Goal: Task Accomplishment & Management: Use online tool/utility

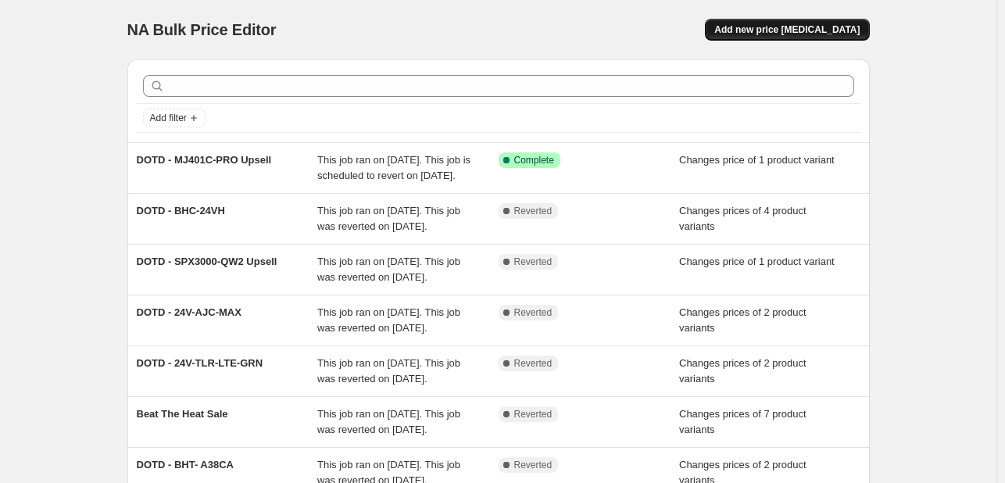
click at [837, 20] on button "Add new price [MEDICAL_DATA]" at bounding box center [787, 30] width 164 height 22
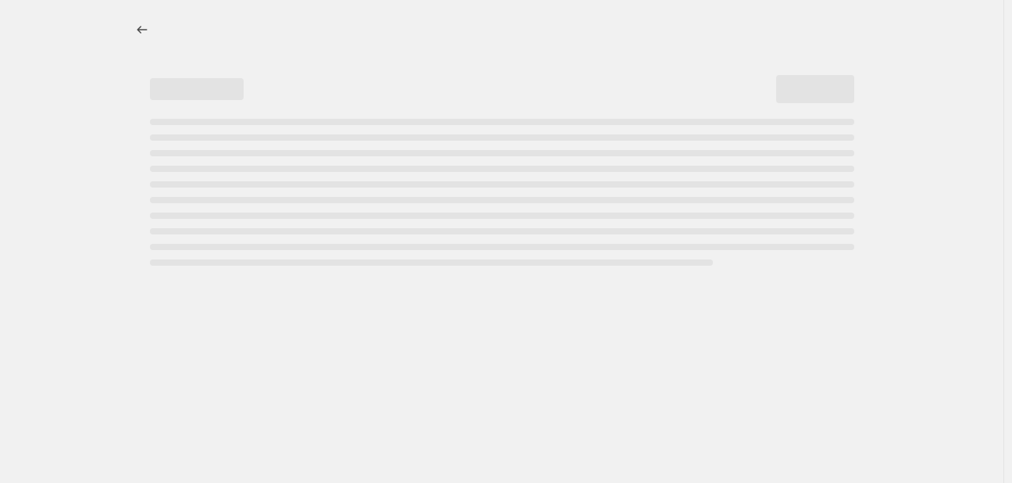
select select "percentage"
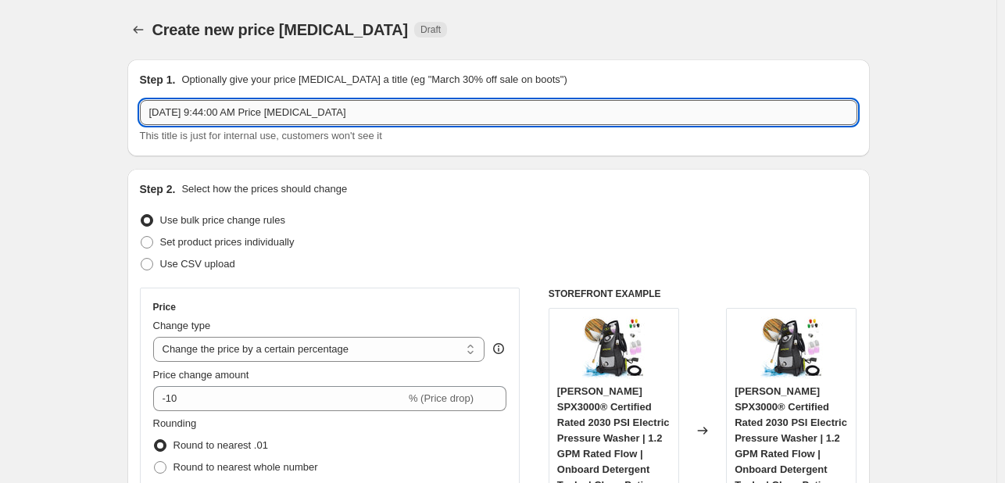
click at [377, 111] on input "[DATE] 9:44:00 AM Price [MEDICAL_DATA]" at bounding box center [498, 112] width 717 height 25
paste input "DOTD - WA24C-LTE"
drag, startPoint x: 239, startPoint y: 112, endPoint x: 587, endPoint y: 89, distance: 349.2
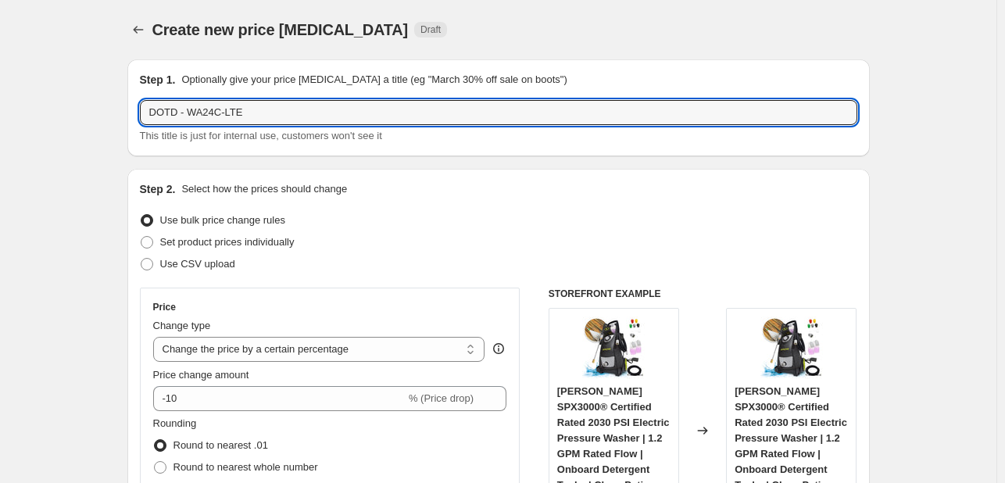
click at [587, 89] on div "Step 1. Optionally give your price [MEDICAL_DATA] a title (eg "March 30% off sa…" at bounding box center [498, 108] width 717 height 72
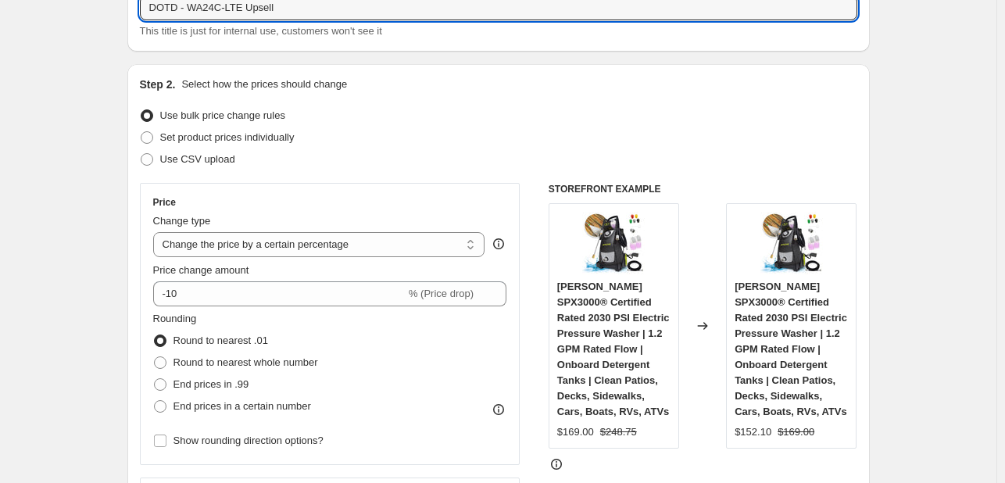
scroll to position [156, 0]
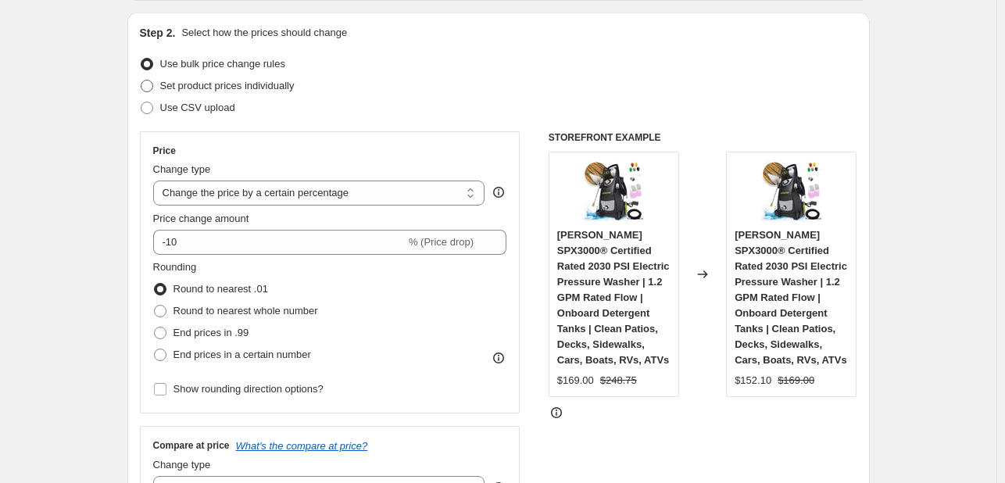
type input "DOTD - WA24C-LTE Upsell"
click at [208, 91] on span "Set product prices individually" at bounding box center [227, 86] width 134 height 12
click at [141, 80] on input "Set product prices individually" at bounding box center [141, 80] width 1 height 1
radio input "true"
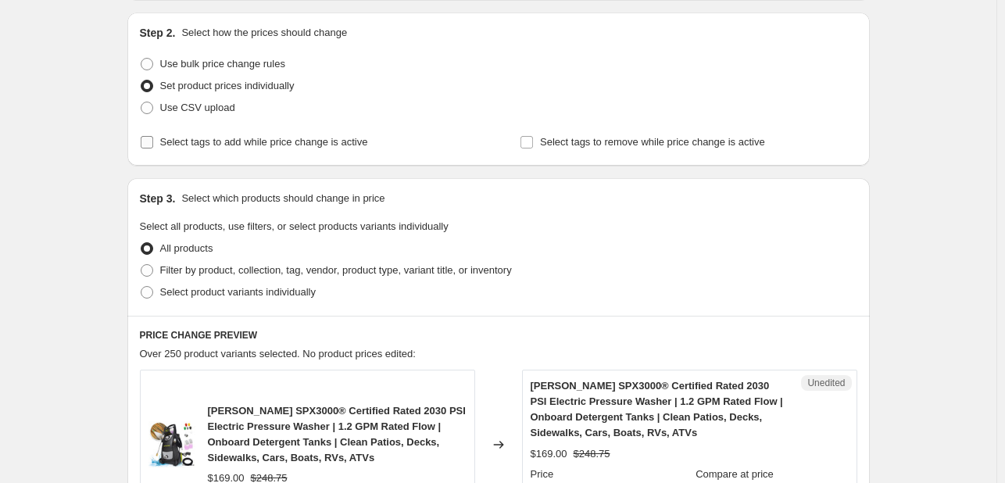
click at [248, 149] on span "Select tags to add while price change is active" at bounding box center [264, 142] width 208 height 16
click at [153, 148] on input "Select tags to add while price change is active" at bounding box center [147, 142] width 12 height 12
checkbox input "true"
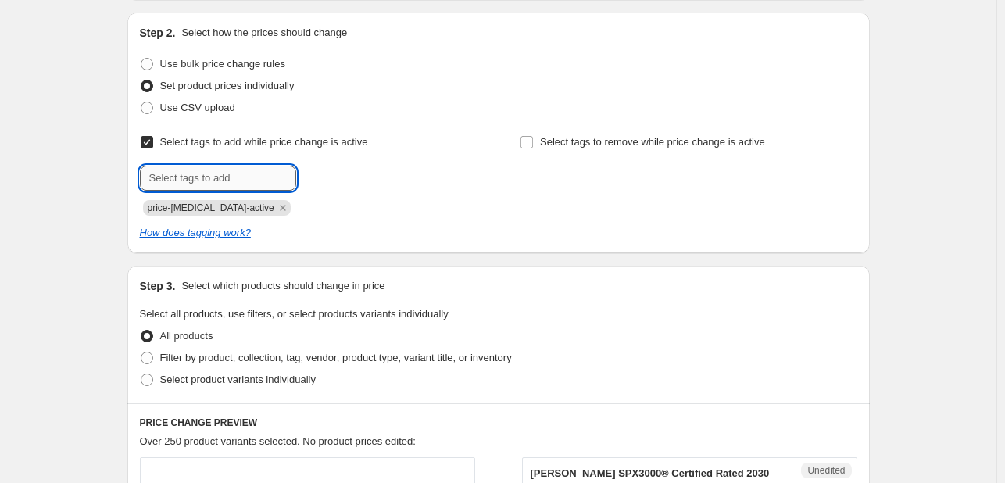
click at [238, 182] on input "text" at bounding box center [218, 178] width 156 height 25
type input "deals"
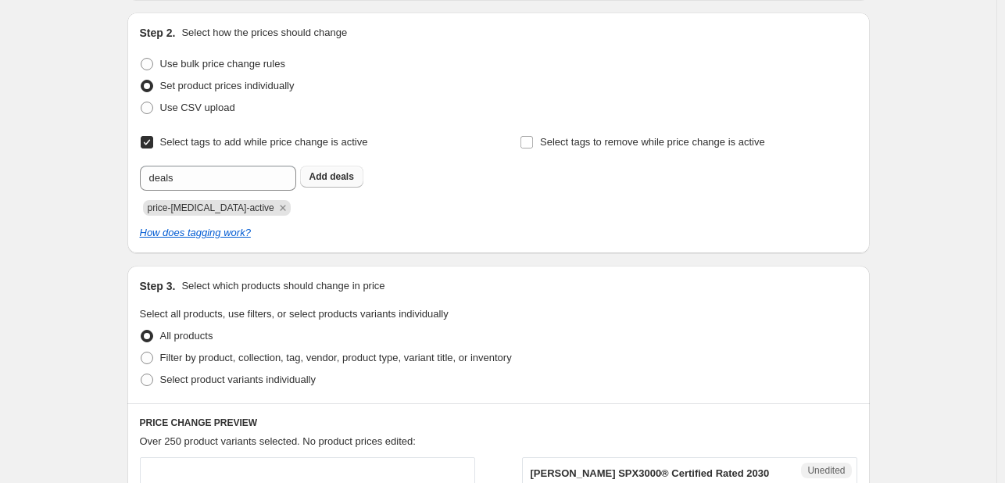
click at [312, 179] on button "Add deals" at bounding box center [331, 177] width 63 height 22
click at [280, 206] on icon "Remove price-change-job-active" at bounding box center [282, 207] width 5 height 5
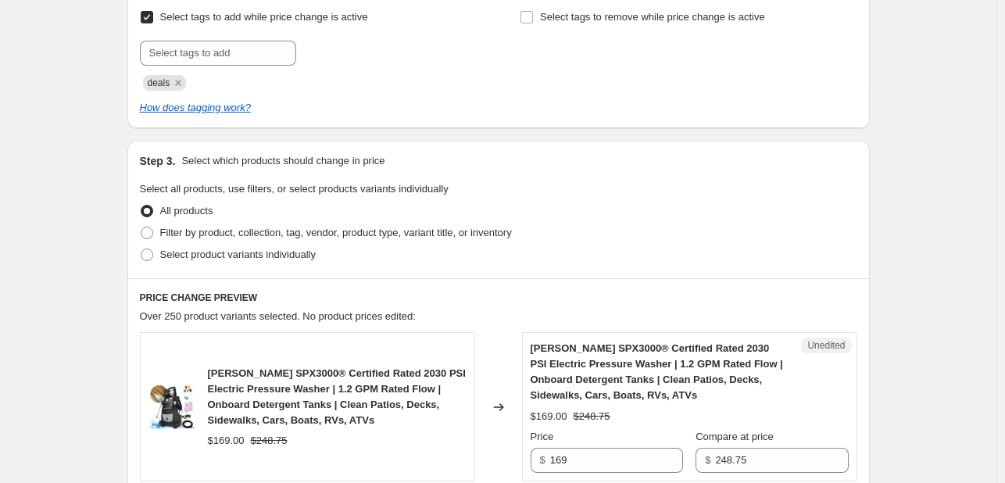
scroll to position [391, 0]
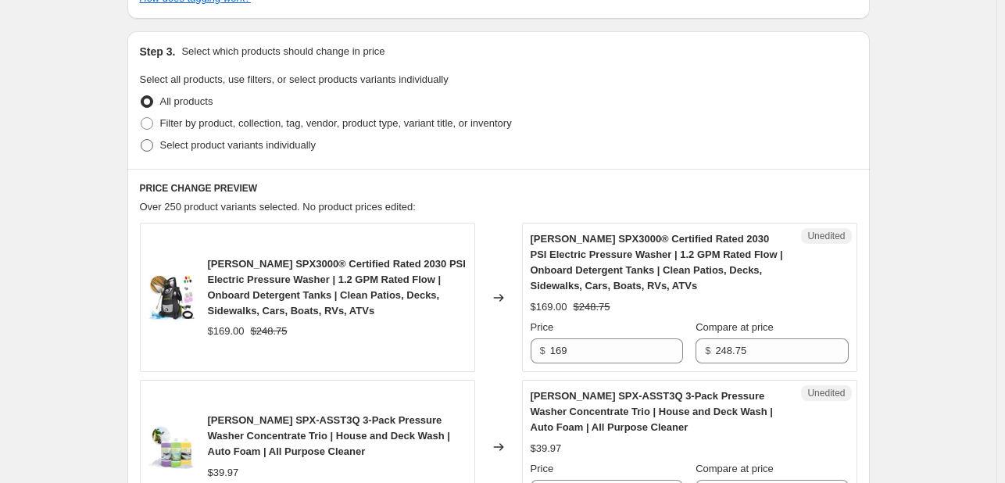
click at [254, 152] on span "Select product variants individually" at bounding box center [237, 145] width 155 height 16
click at [141, 140] on input "Select product variants individually" at bounding box center [141, 139] width 1 height 1
radio input "true"
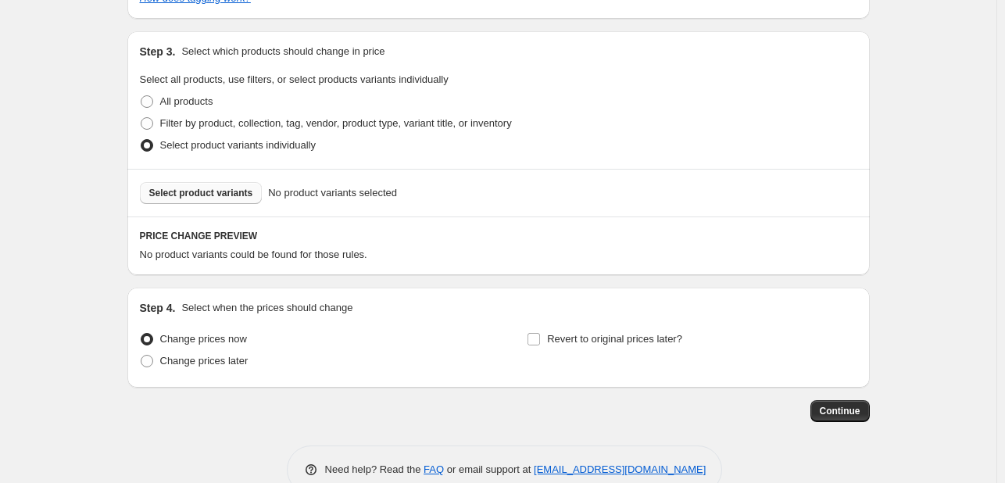
click at [234, 191] on span "Select product variants" at bounding box center [201, 193] width 104 height 12
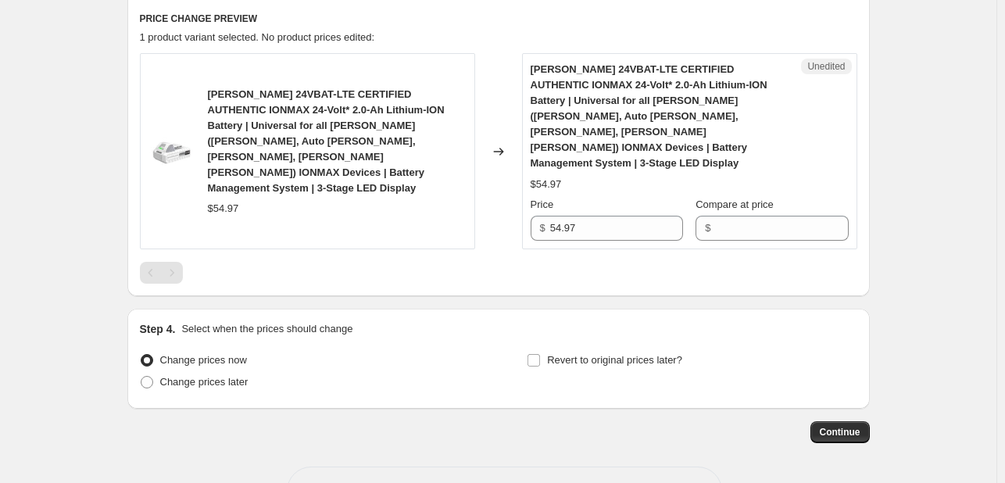
scroll to position [625, 0]
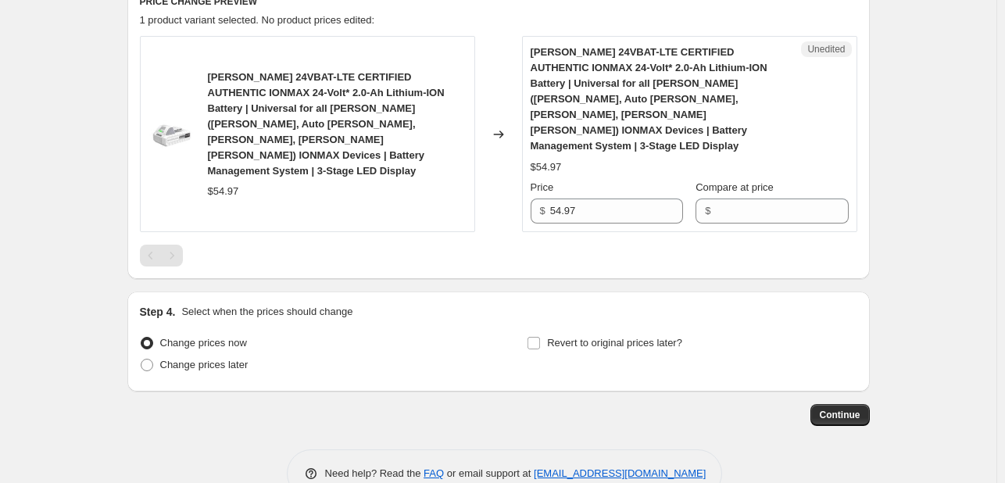
click at [545, 205] on span "$" at bounding box center [542, 211] width 5 height 12
click at [572, 198] on input "54.97" at bounding box center [616, 210] width 133 height 25
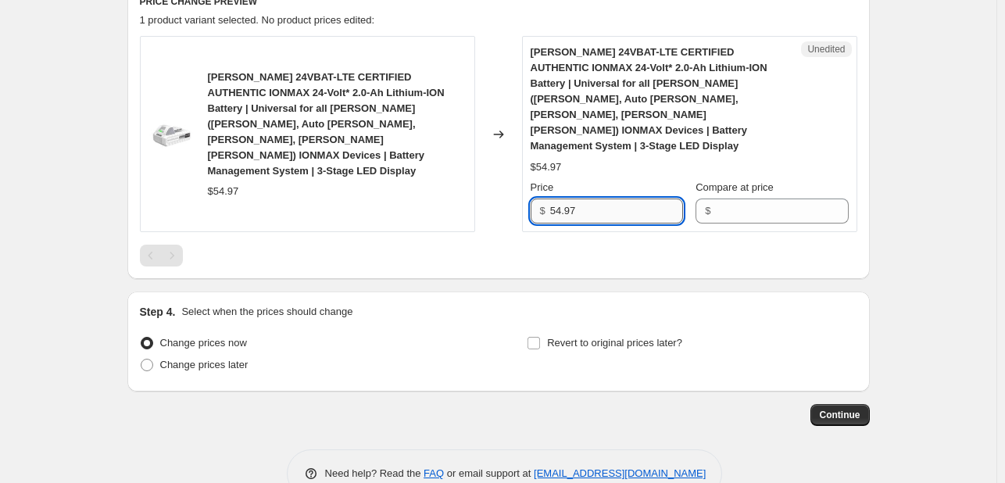
click at [572, 198] on input "54.97" at bounding box center [616, 210] width 133 height 25
click at [739, 198] on input "Compare at price" at bounding box center [781, 210] width 133 height 25
paste input "54.97"
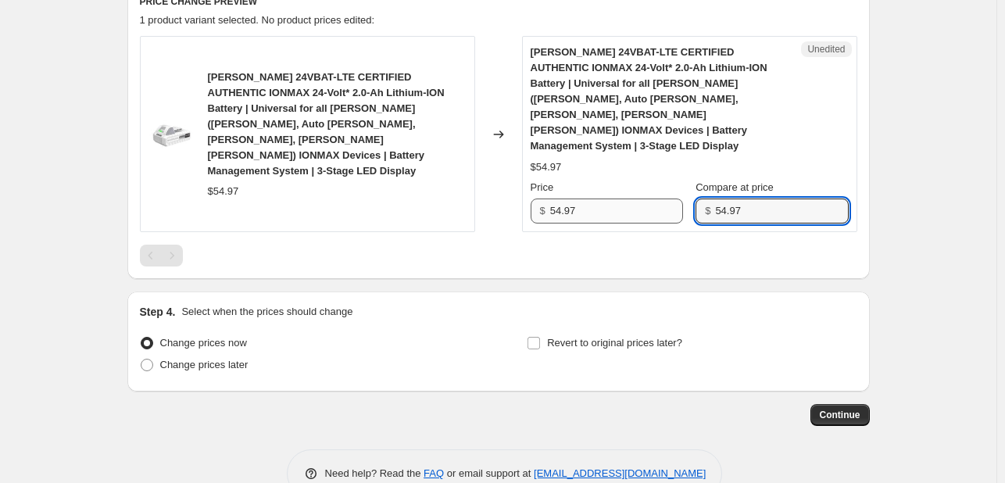
type input "54.97"
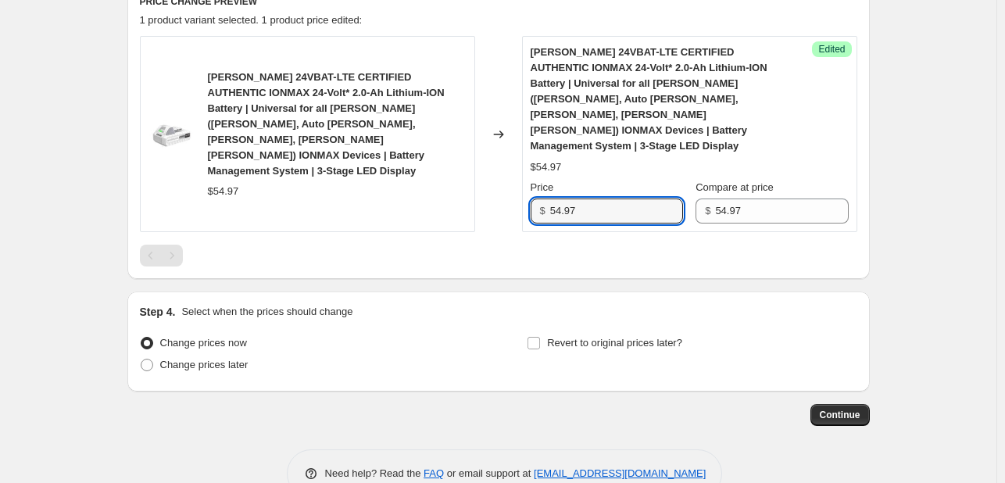
drag, startPoint x: 564, startPoint y: 180, endPoint x: 547, endPoint y: 181, distance: 17.3
click at [547, 198] on div "$ 54.97" at bounding box center [606, 210] width 152 height 25
type input "36.97"
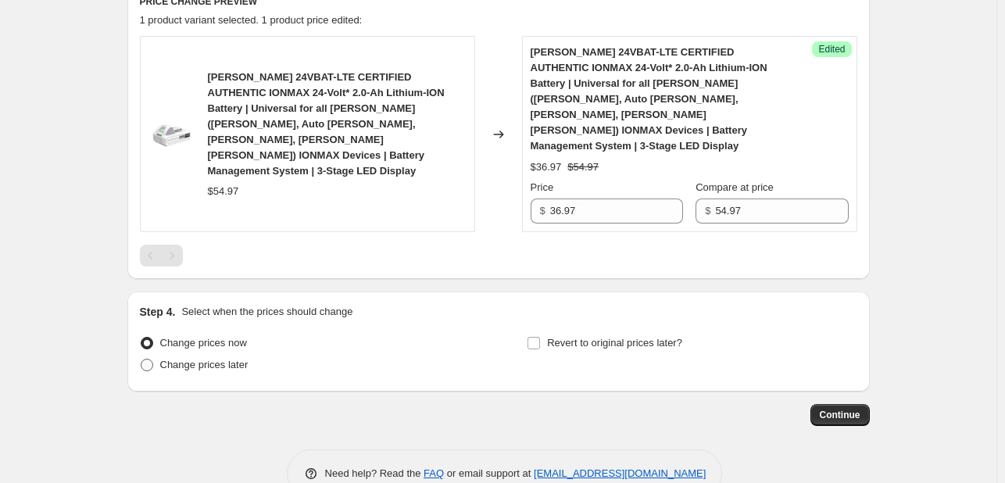
click at [235, 359] on span "Change prices later" at bounding box center [204, 365] width 88 height 12
click at [141, 359] on input "Change prices later" at bounding box center [141, 359] width 1 height 1
radio input "true"
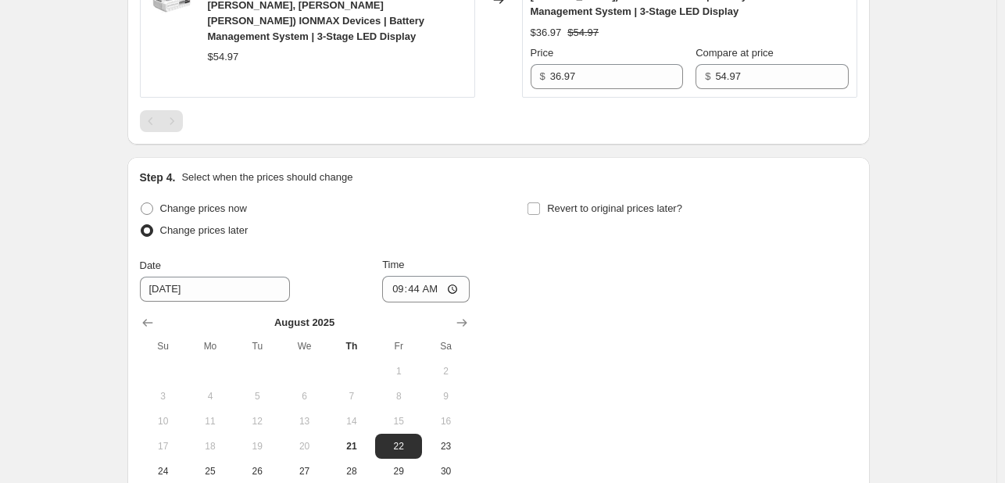
scroll to position [859, 0]
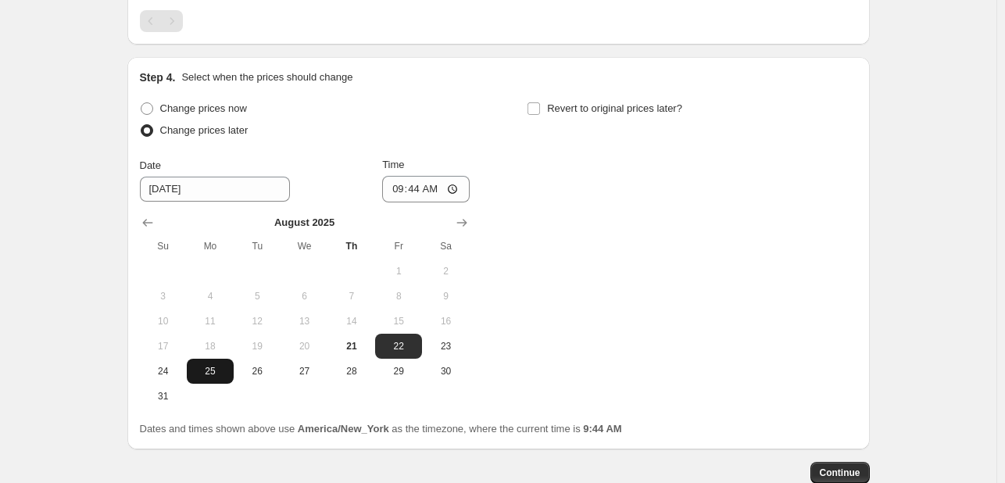
click at [216, 365] on span "25" at bounding box center [210, 371] width 34 height 12
type input "[DATE]"
click at [555, 102] on span "Revert to original prices later?" at bounding box center [614, 108] width 135 height 12
click at [540, 102] on input "Revert to original prices later?" at bounding box center [533, 108] width 12 height 12
checkbox input "true"
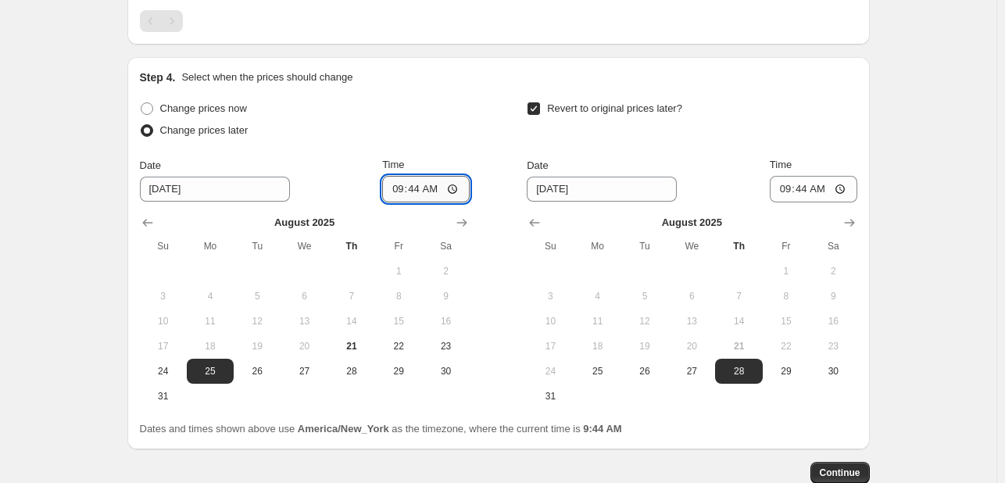
click at [413, 176] on input "09:44" at bounding box center [425, 189] width 87 height 27
type input "09:00"
click at [784, 176] on input "09:44" at bounding box center [812, 189] width 87 height 27
type input "10:00"
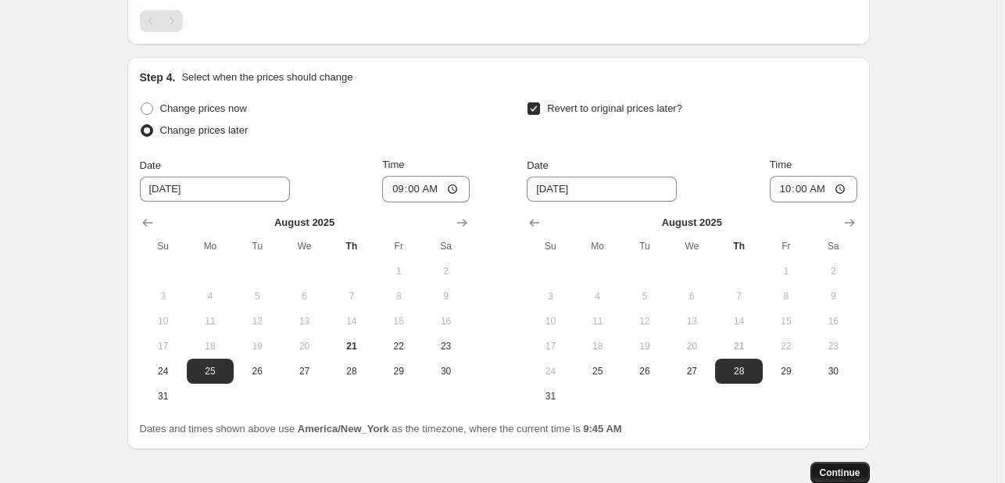
click at [837, 466] on span "Continue" at bounding box center [839, 472] width 41 height 12
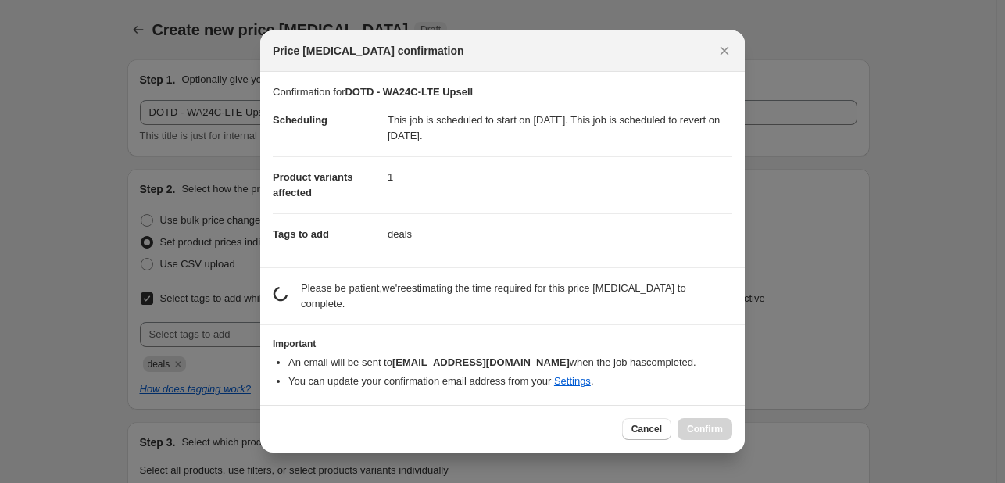
scroll to position [0, 0]
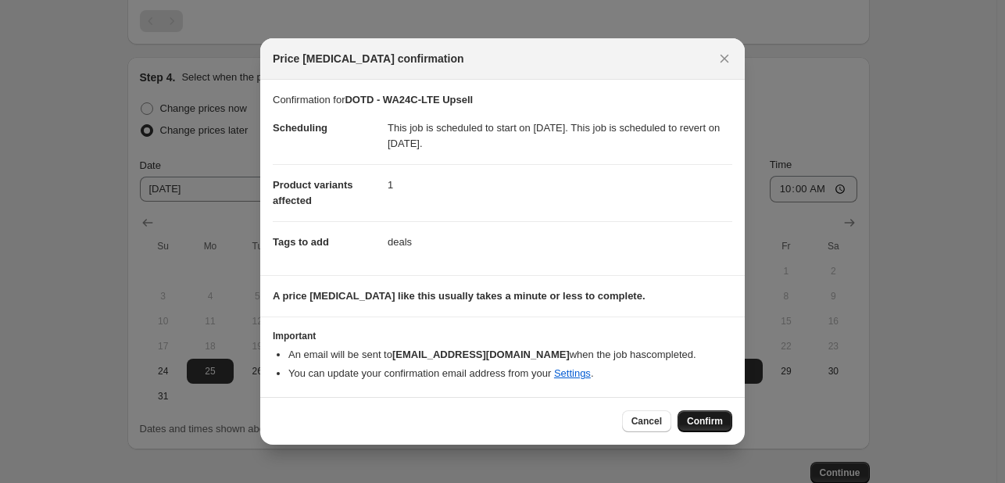
click at [690, 413] on button "Confirm" at bounding box center [704, 421] width 55 height 22
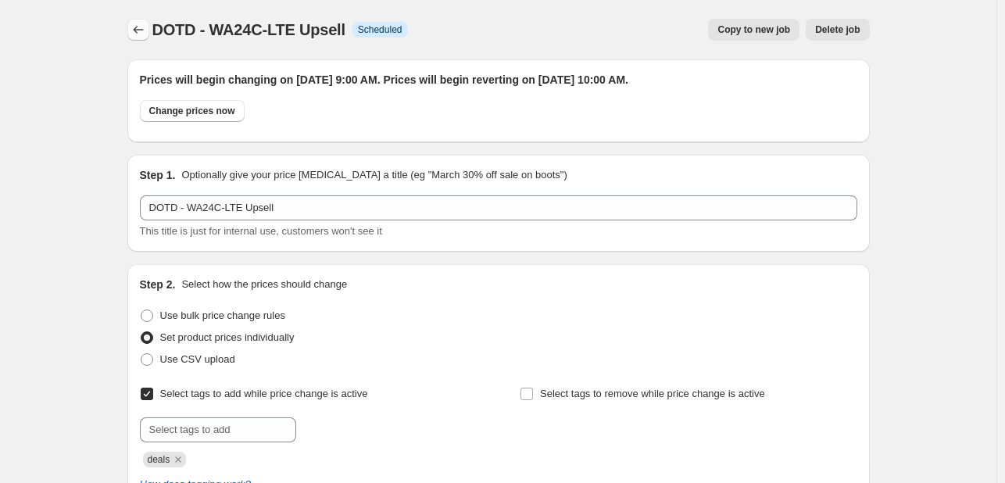
click at [138, 28] on icon "Price change jobs" at bounding box center [138, 30] width 10 height 8
